Goal: Transaction & Acquisition: Book appointment/travel/reservation

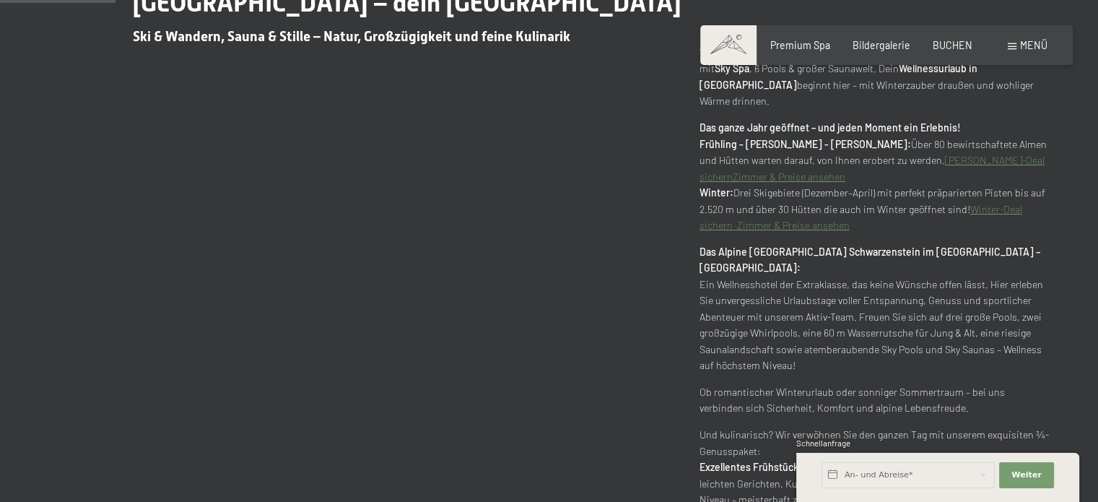
scroll to position [627, 0]
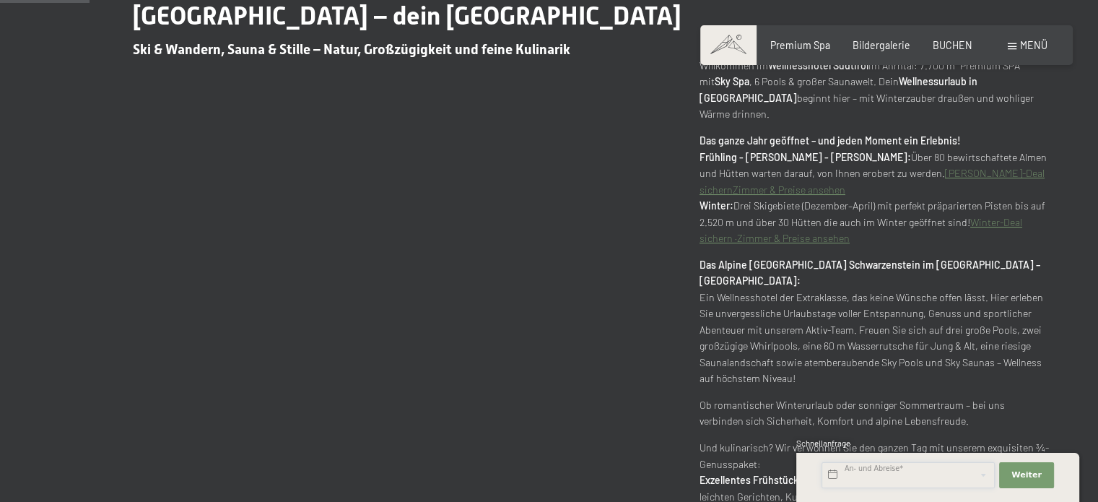
click at [908, 476] on input "text" at bounding box center [908, 475] width 173 height 26
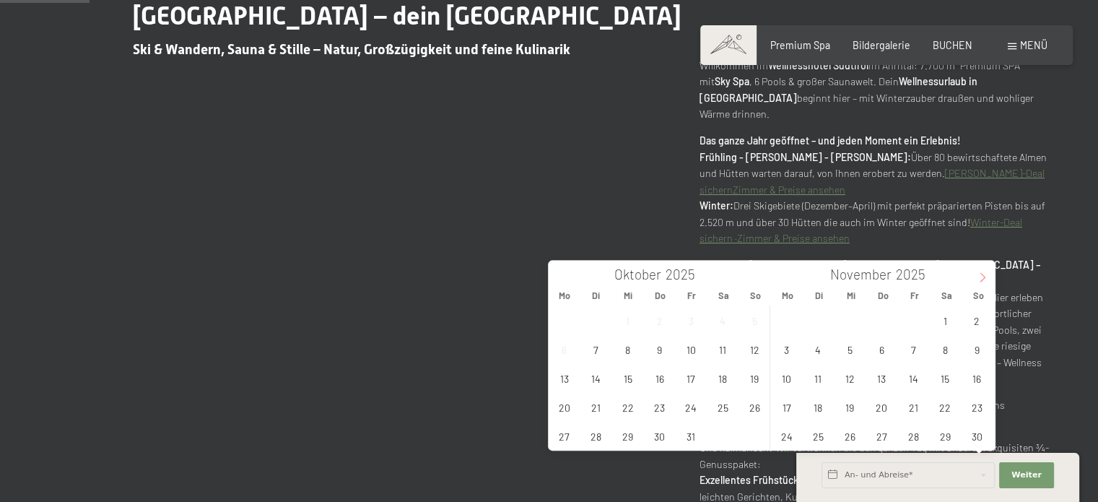
click at [979, 271] on span at bounding box center [983, 273] width 25 height 25
type input "2026"
click at [942, 401] on span "24" at bounding box center [946, 407] width 28 height 28
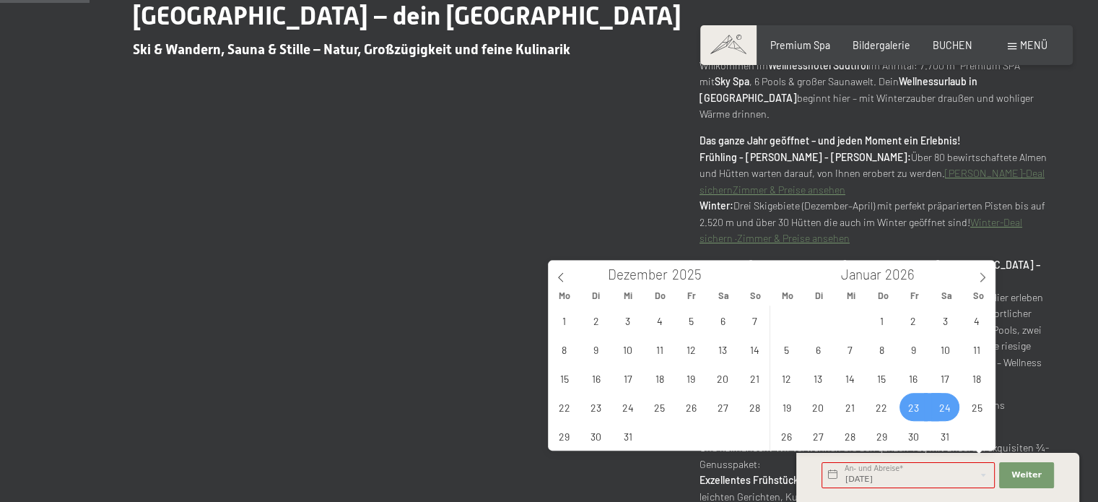
click at [903, 405] on span "23" at bounding box center [914, 407] width 28 height 28
type input "Fr. 23.01.2026 - Sa. 24.01.2026"
type input "2026"
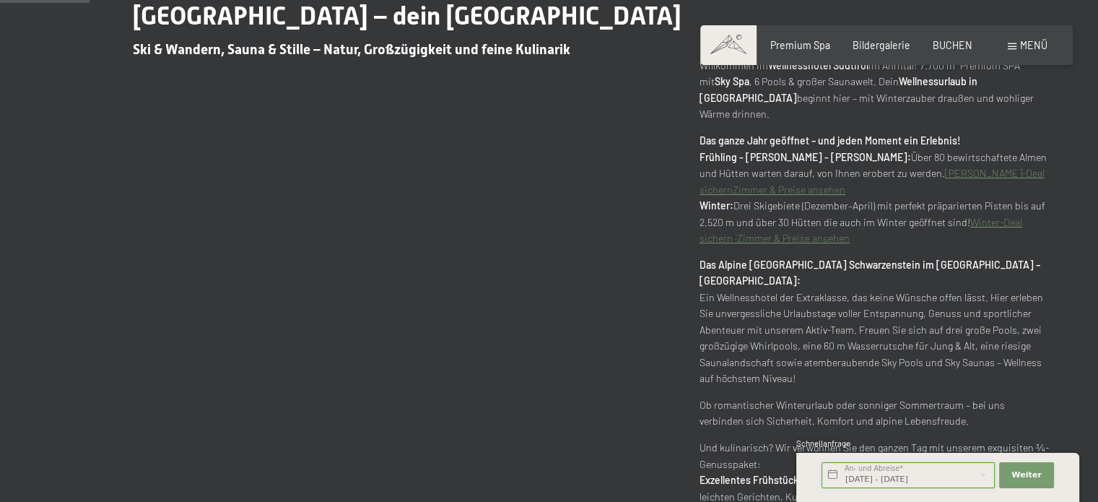
click at [891, 477] on input "Fr. 23.01.2026 - Sa. 24.01.2026" at bounding box center [908, 475] width 173 height 26
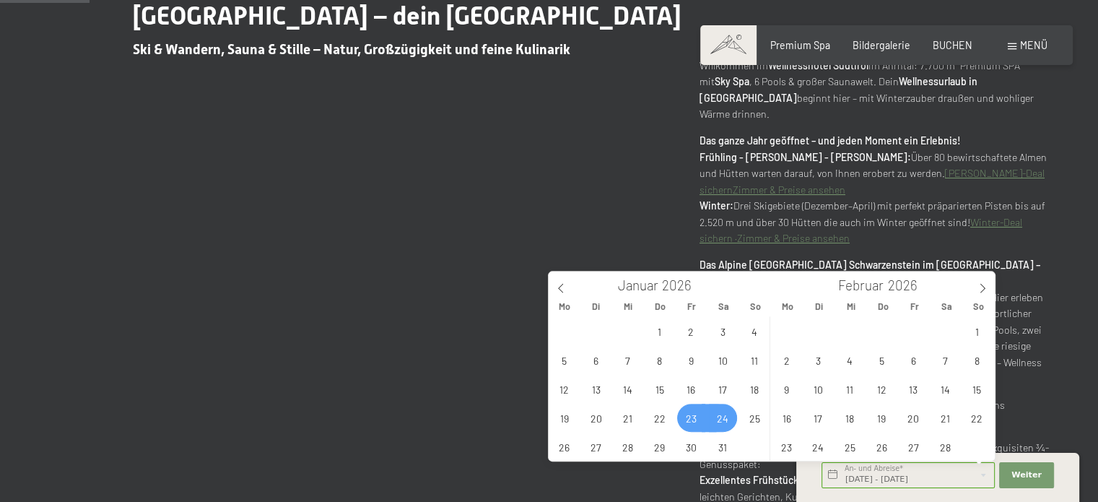
click at [687, 414] on span "23" at bounding box center [691, 418] width 28 height 28
click at [751, 418] on span "25" at bounding box center [755, 418] width 28 height 28
type input "Fr. 23.01.2026 - So. 25.01.2026"
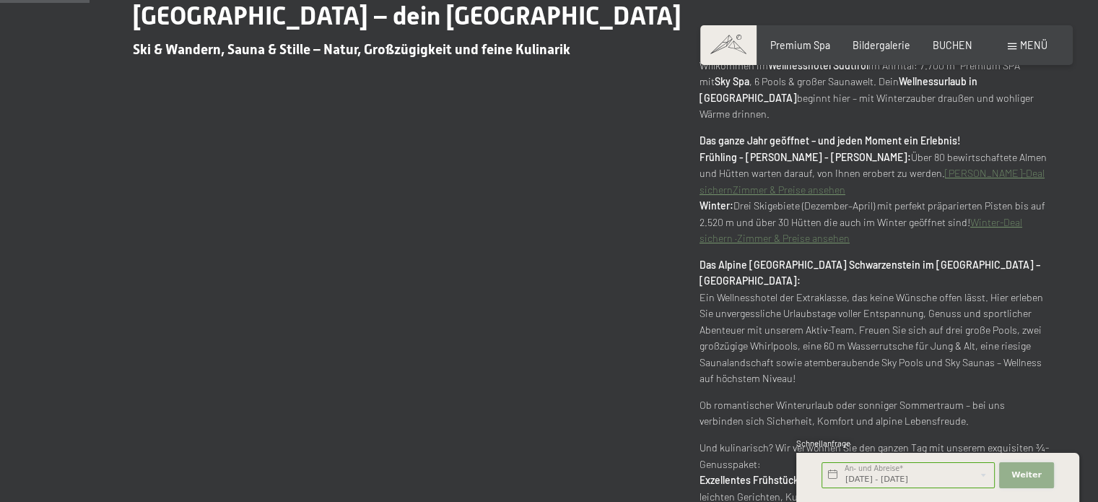
click at [1020, 467] on button "Weiter Adressfelder ausblenden" at bounding box center [1026, 475] width 55 height 26
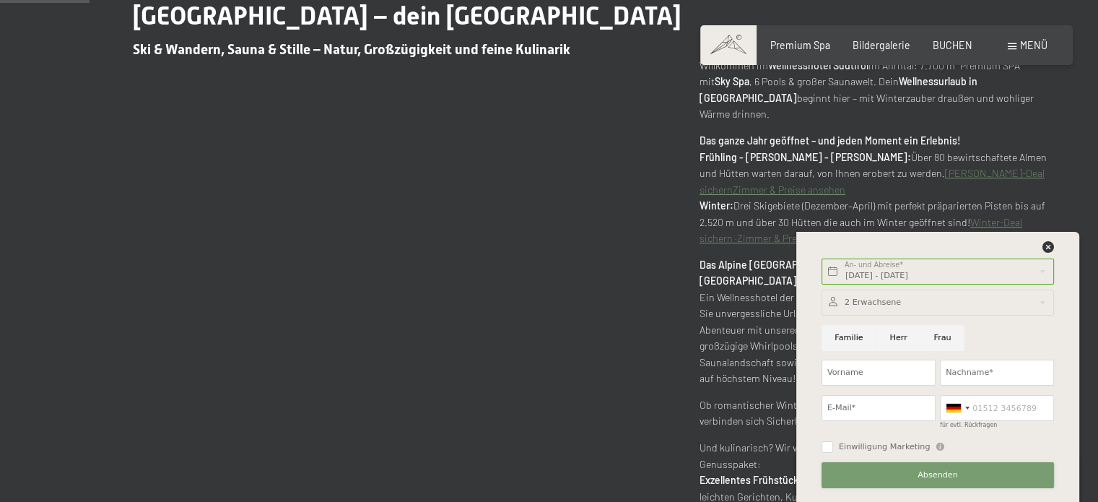
click at [887, 466] on button "Absenden" at bounding box center [938, 475] width 233 height 26
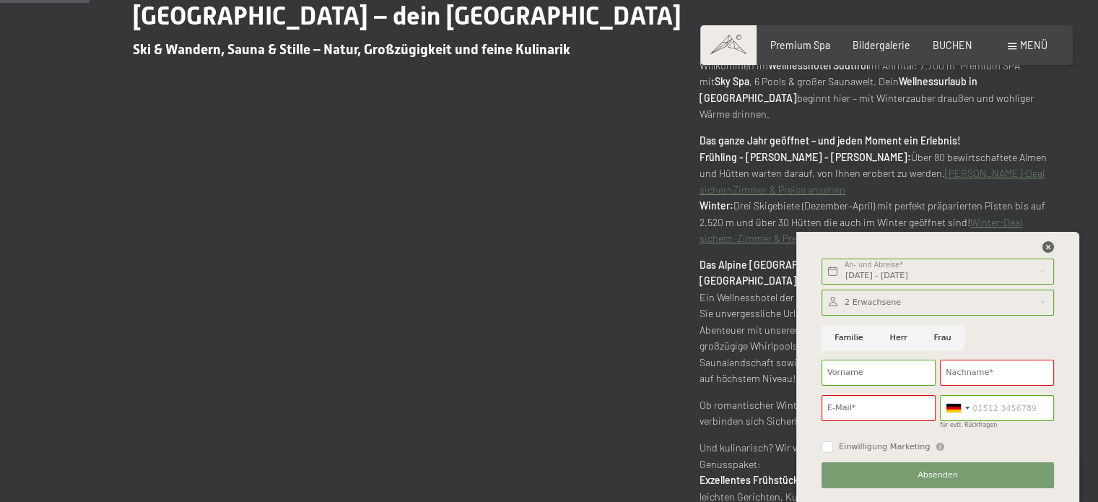
click at [1046, 248] on icon at bounding box center [1049, 247] width 12 height 12
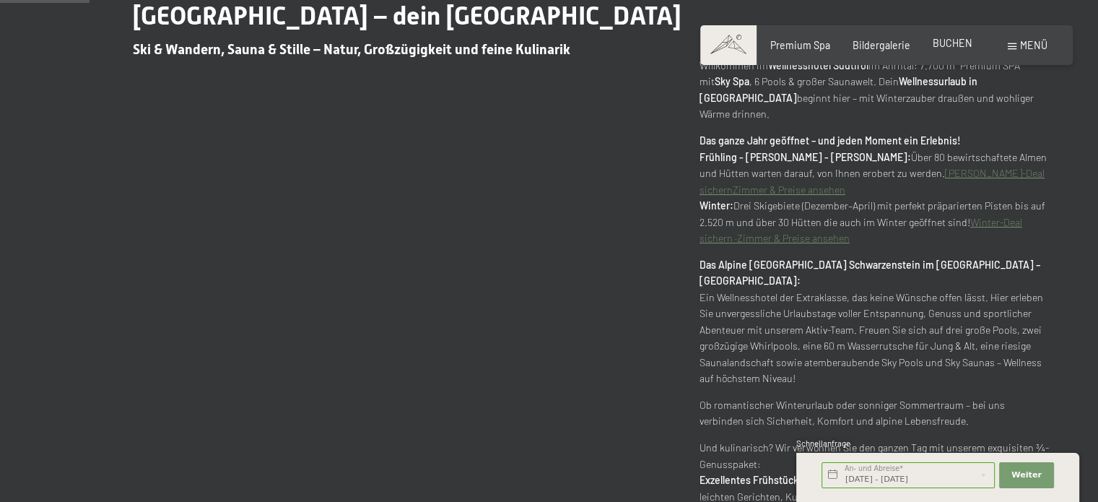
drag, startPoint x: 947, startPoint y: 28, endPoint x: 945, endPoint y: 40, distance: 12.5
click at [945, 40] on div "Buchen Anfragen Premium Spa Bildergalerie BUCHEN Menü DE IT EN Gutschein Bilder…" at bounding box center [886, 45] width 321 height 14
click at [945, 40] on span "BUCHEN" at bounding box center [953, 43] width 40 height 12
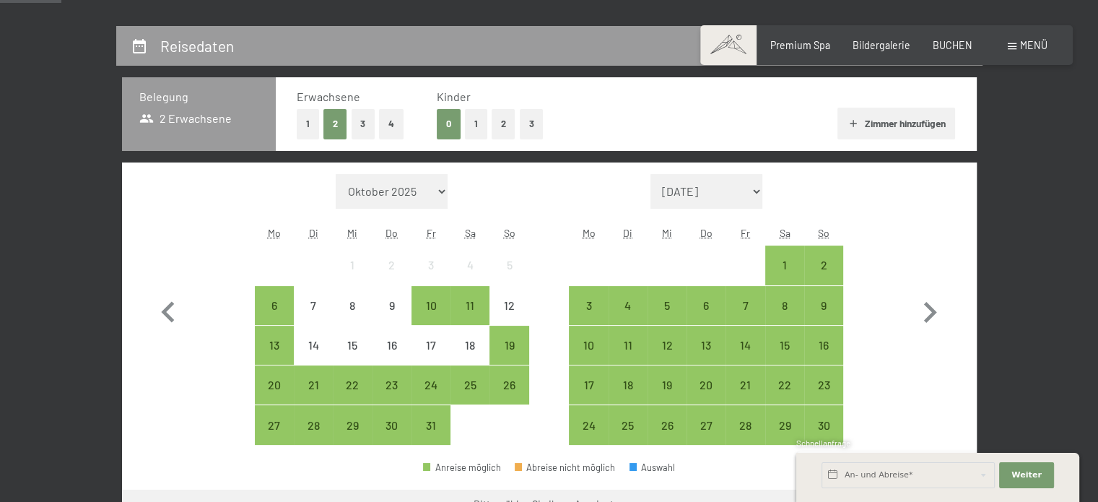
scroll to position [277, 0]
click at [945, 318] on icon "button" at bounding box center [930, 313] width 42 height 42
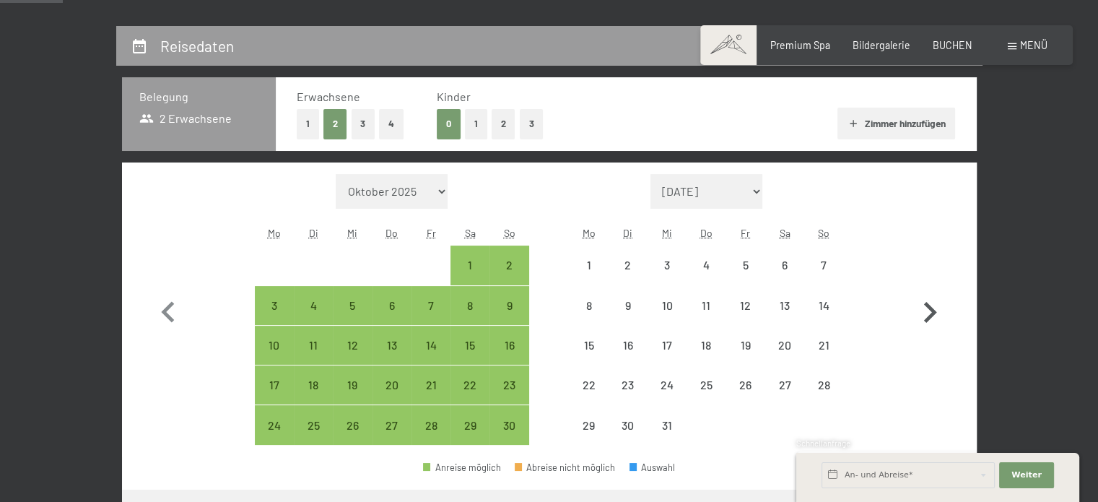
click at [945, 318] on icon "button" at bounding box center [930, 313] width 42 height 42
select select "[DATE]"
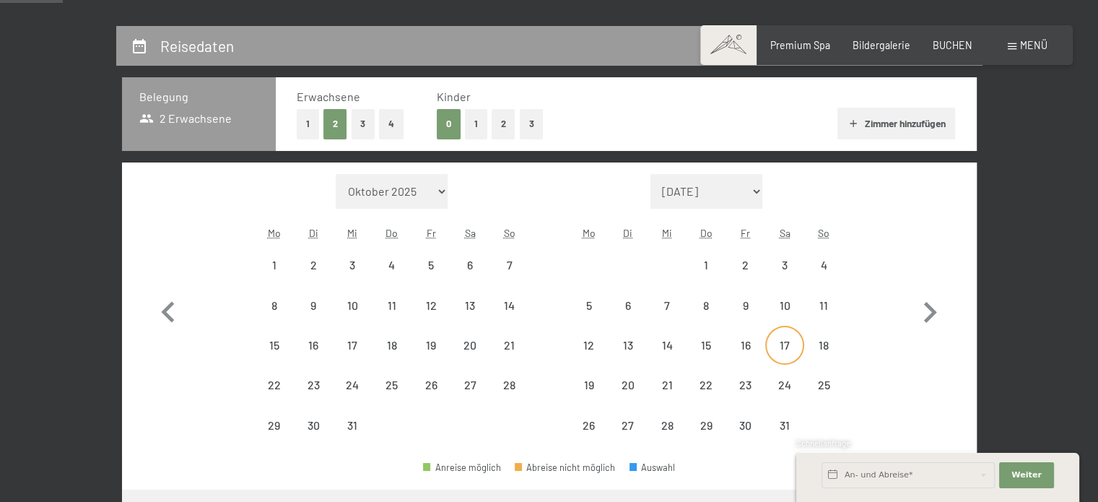
select select "[DATE]"
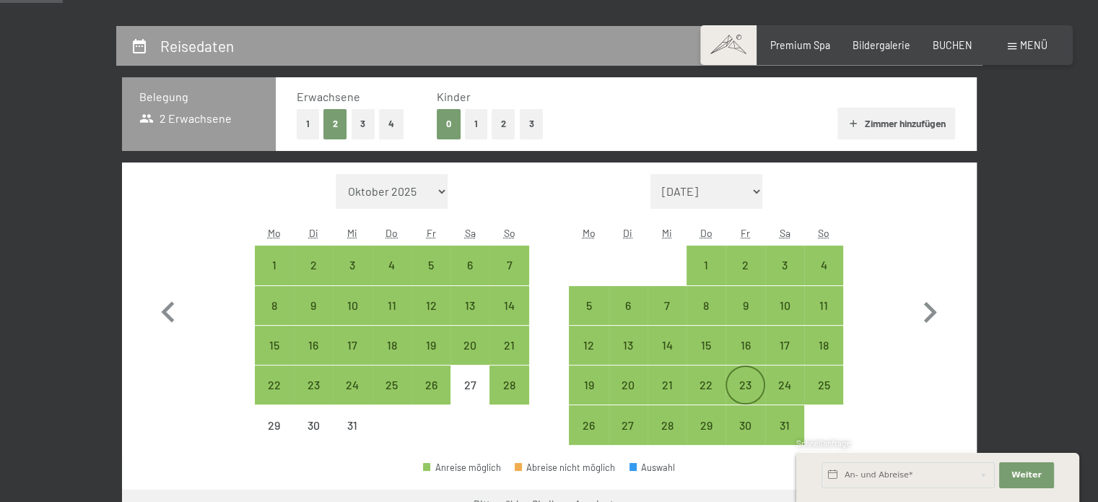
click at [743, 380] on div "23" at bounding box center [745, 397] width 36 height 36
select select "[DATE]"
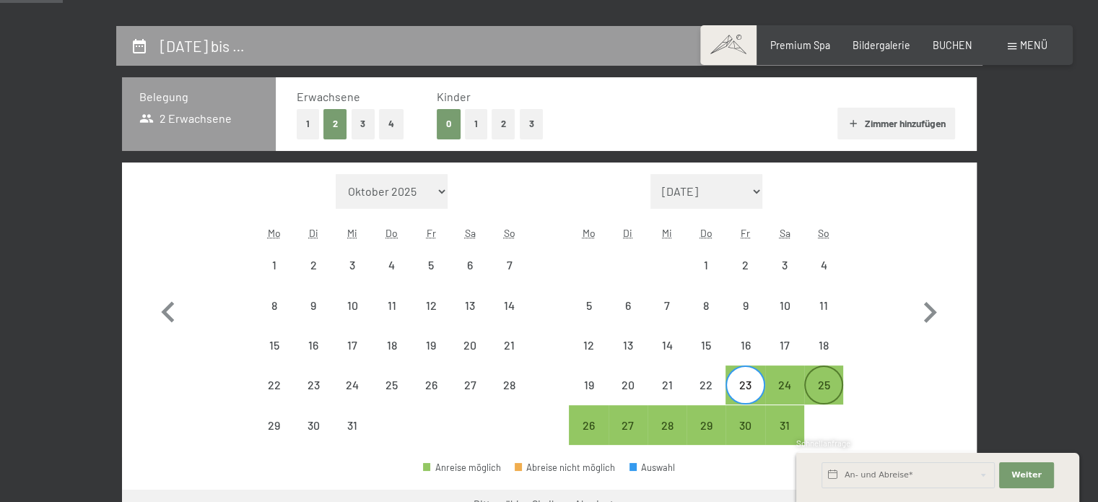
click at [836, 379] on div "25" at bounding box center [824, 397] width 36 height 36
select select "[DATE]"
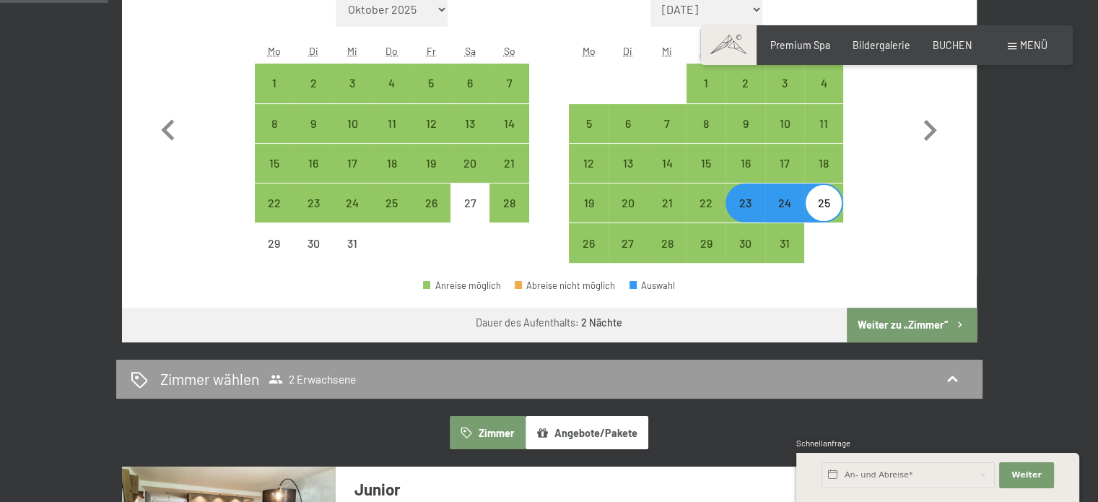
scroll to position [459, 0]
click at [926, 322] on button "Weiter zu „Zimmer“" at bounding box center [911, 325] width 129 height 35
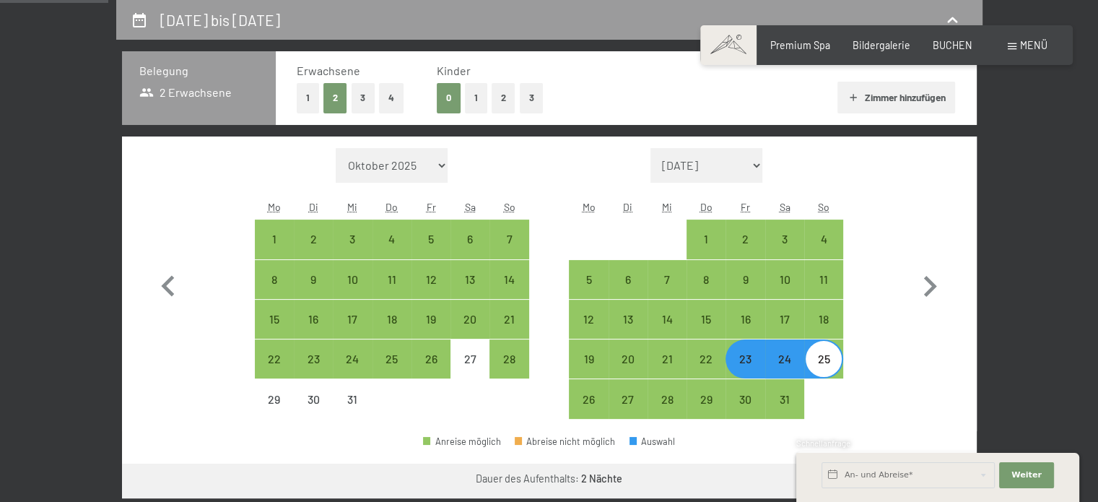
select select "[DATE]"
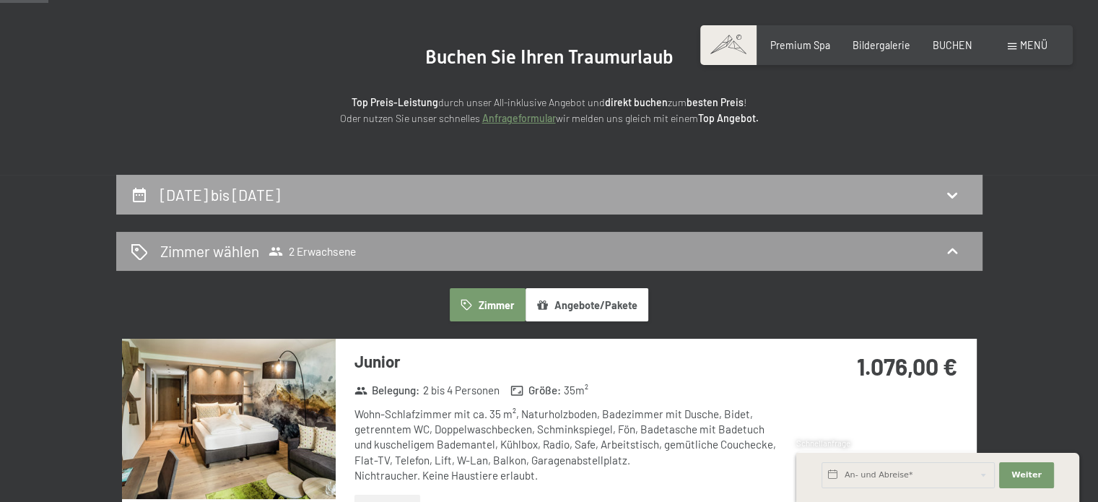
scroll to position [68, 0]
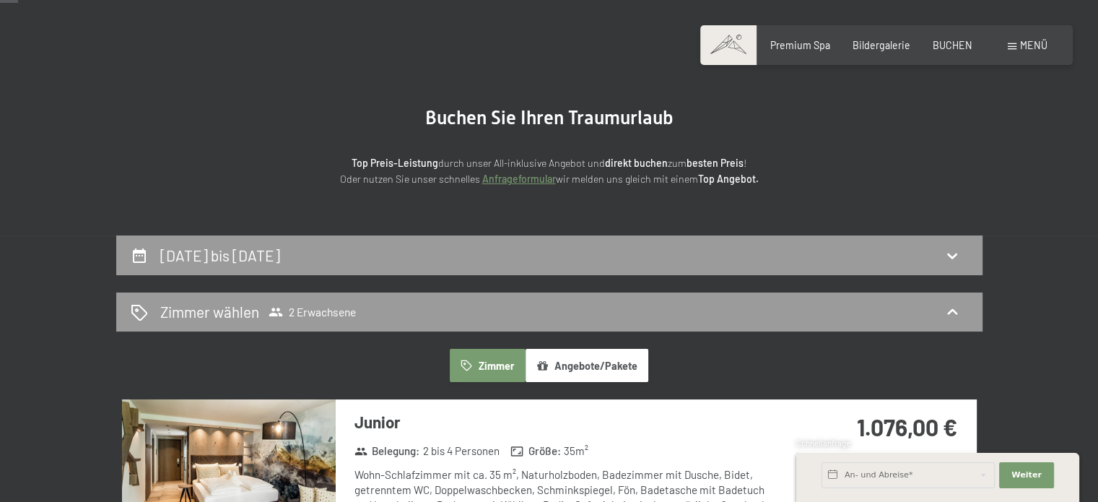
click at [584, 368] on button "Angebote/Pakete" at bounding box center [587, 365] width 123 height 33
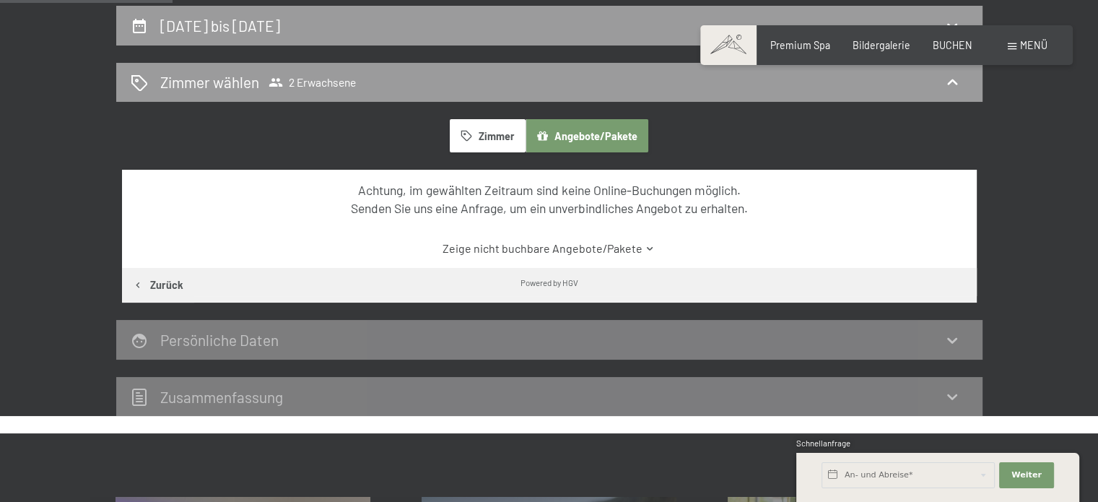
scroll to position [383, 0]
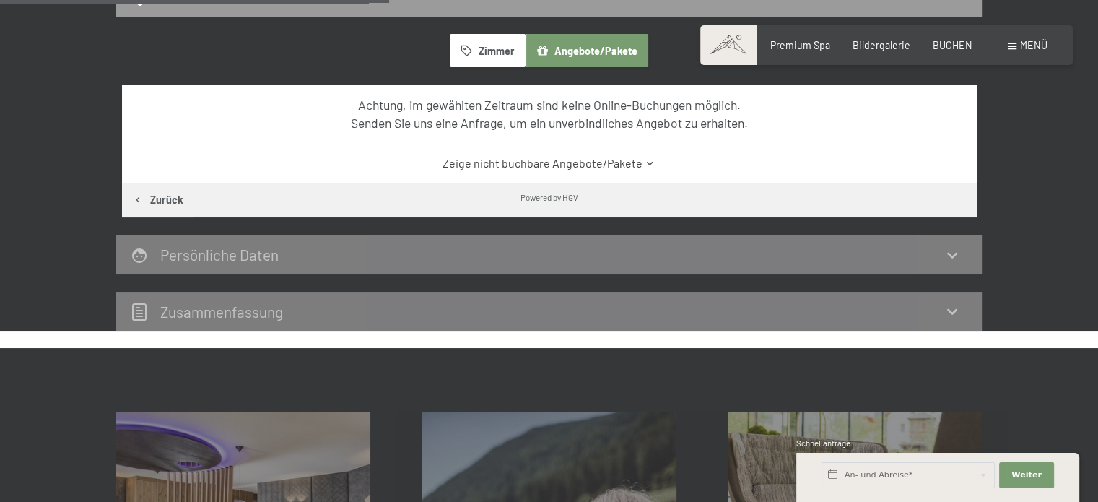
click at [474, 59] on button "Zimmer" at bounding box center [487, 50] width 75 height 33
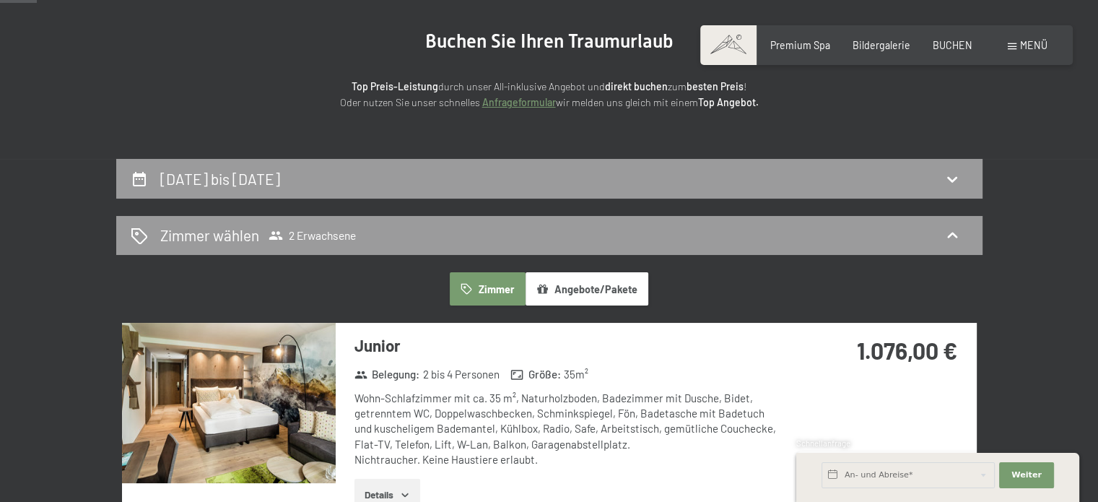
scroll to position [0, 0]
